Goal: Navigation & Orientation: Find specific page/section

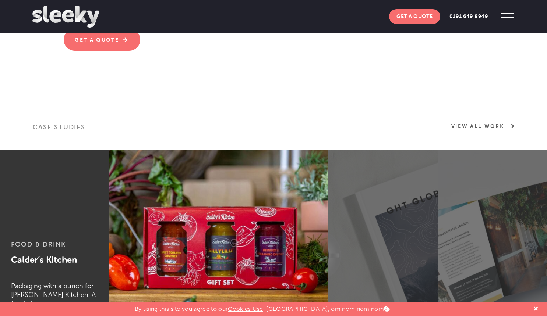
scroll to position [302, 0]
click at [485, 125] on link "View All Work" at bounding box center [482, 126] width 63 height 7
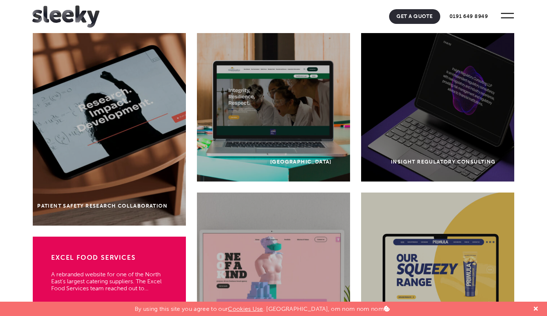
scroll to position [88, 0]
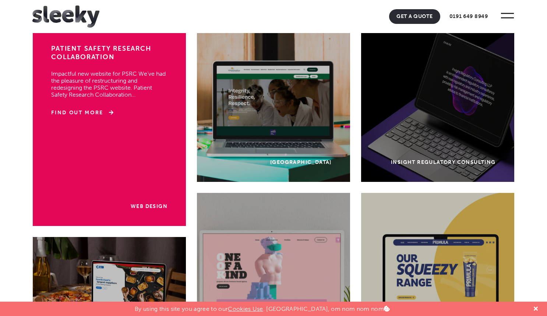
click at [107, 125] on div "Web Design Patient Safety Research Collaboration Impactful new website for PSRC…" at bounding box center [109, 127] width 153 height 199
click at [101, 111] on link "Find Out More" at bounding box center [82, 112] width 62 height 7
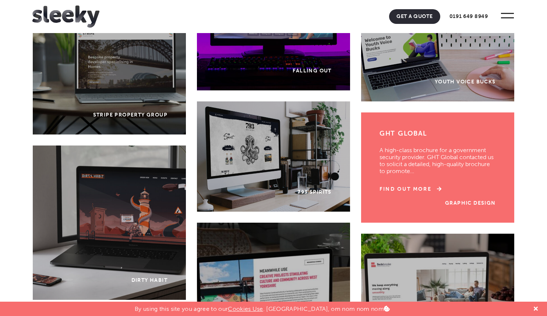
scroll to position [1913, 0]
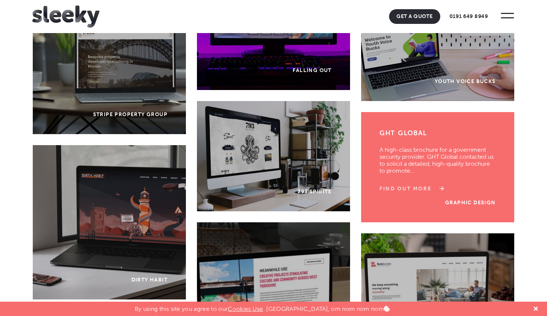
click at [434, 192] on link "Find Out More" at bounding box center [410, 188] width 62 height 7
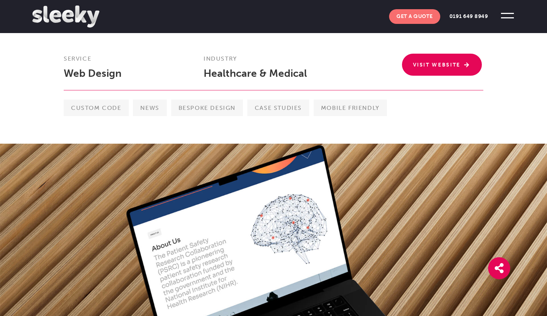
scroll to position [207, 0]
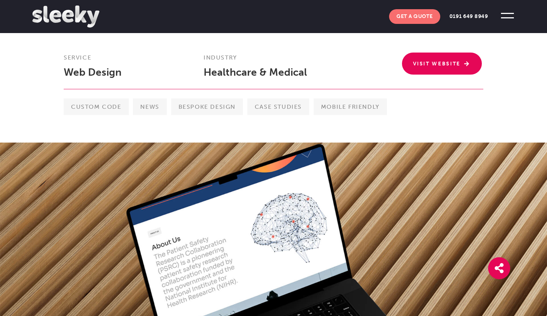
click at [279, 109] on span "Case studies" at bounding box center [278, 107] width 62 height 17
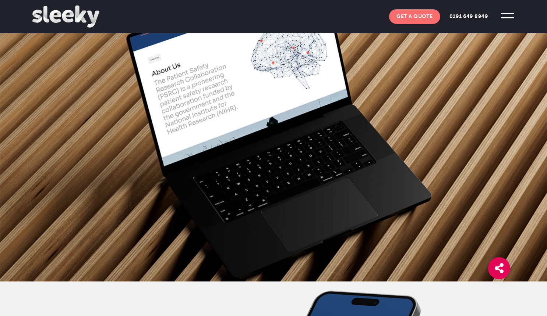
scroll to position [319, 0]
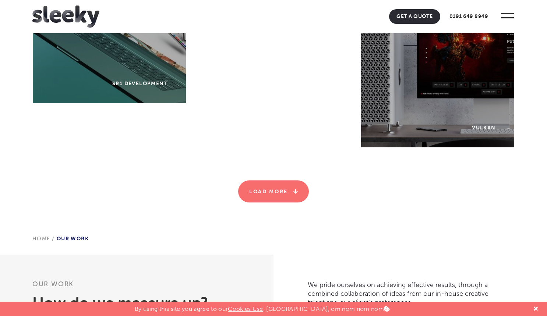
scroll to position [2320, 0]
